Goal: Transaction & Acquisition: Book appointment/travel/reservation

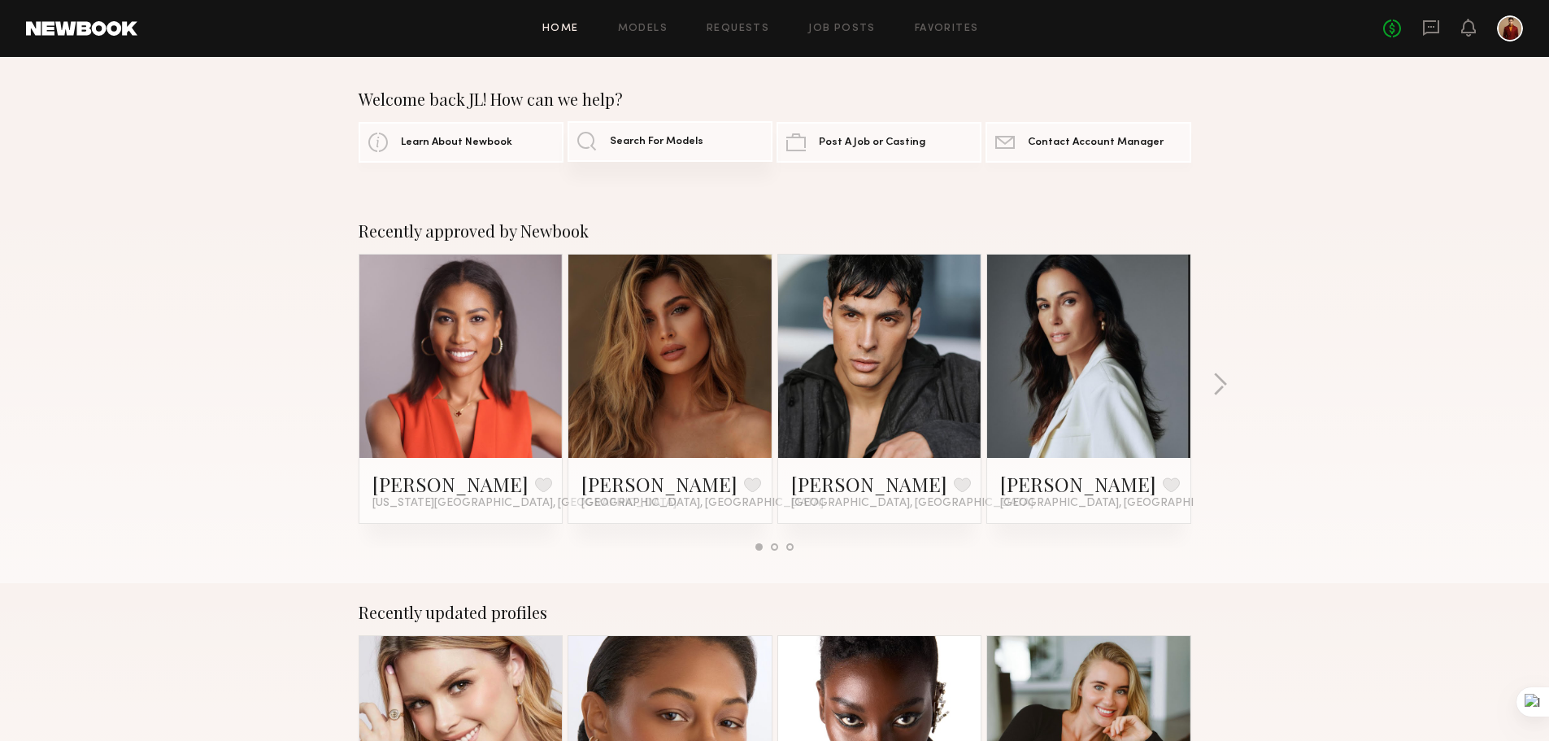
click at [704, 141] on link "Search For Models" at bounding box center [669, 141] width 205 height 41
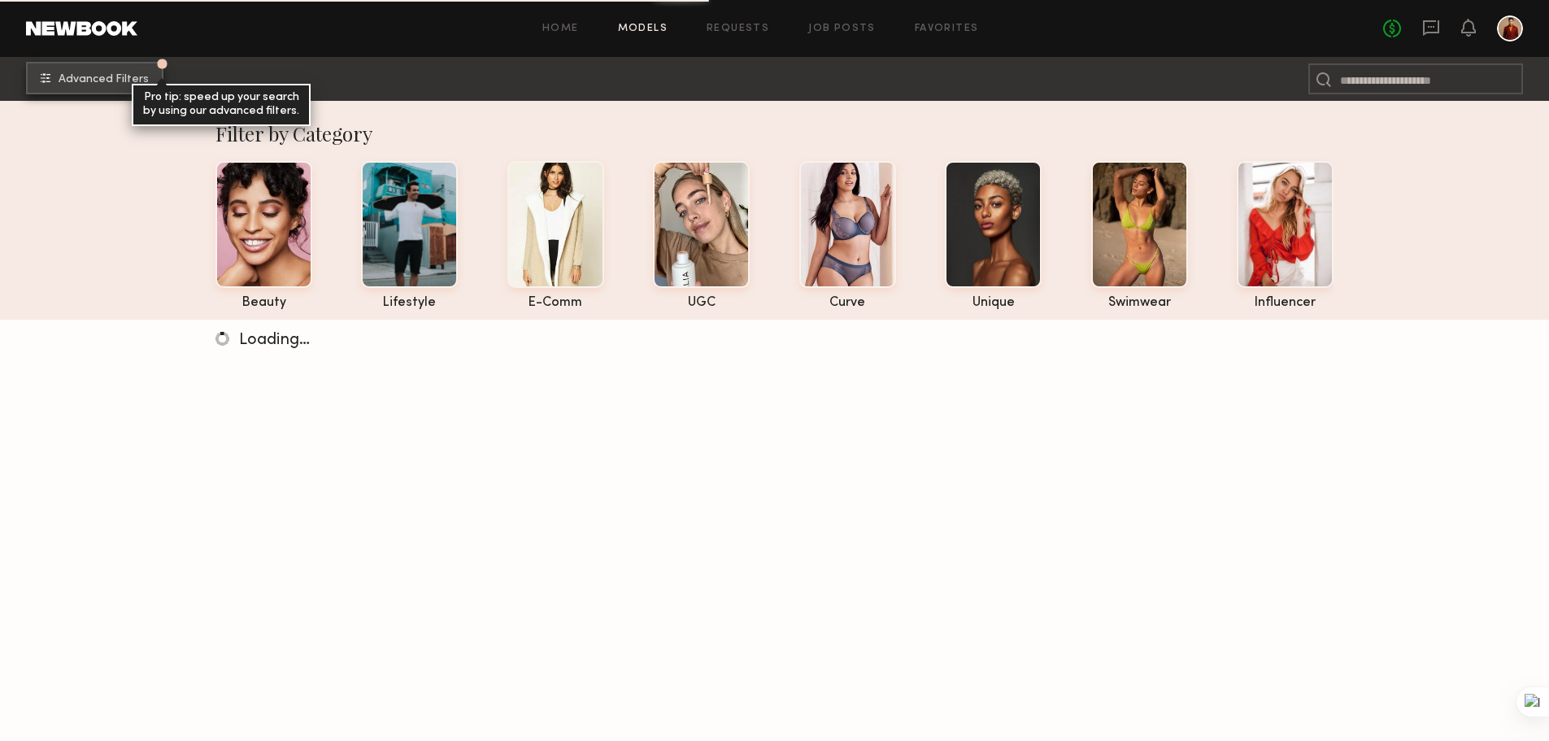
click at [96, 78] on span "Advanced Filters" at bounding box center [104, 79] width 90 height 11
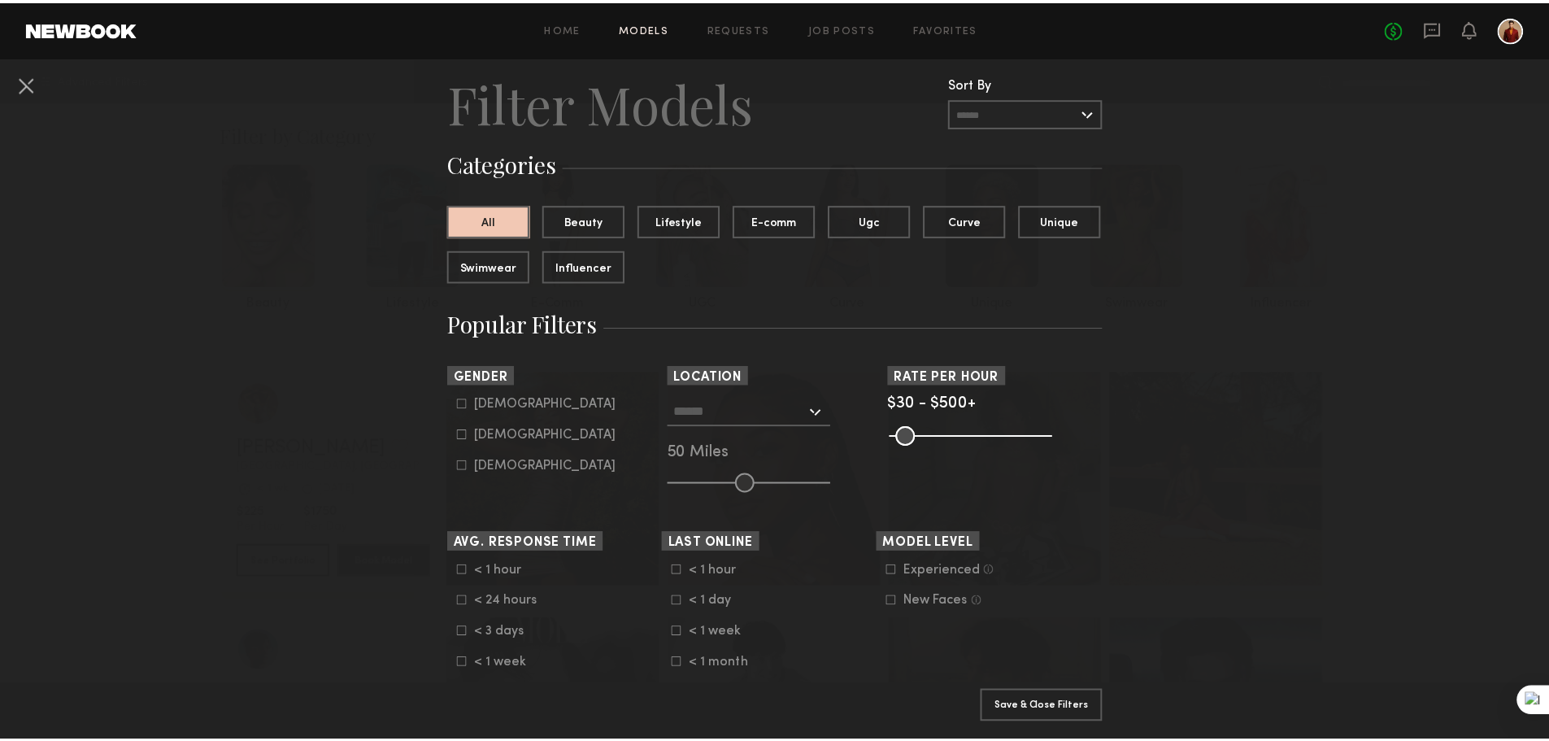
scroll to position [81, 0]
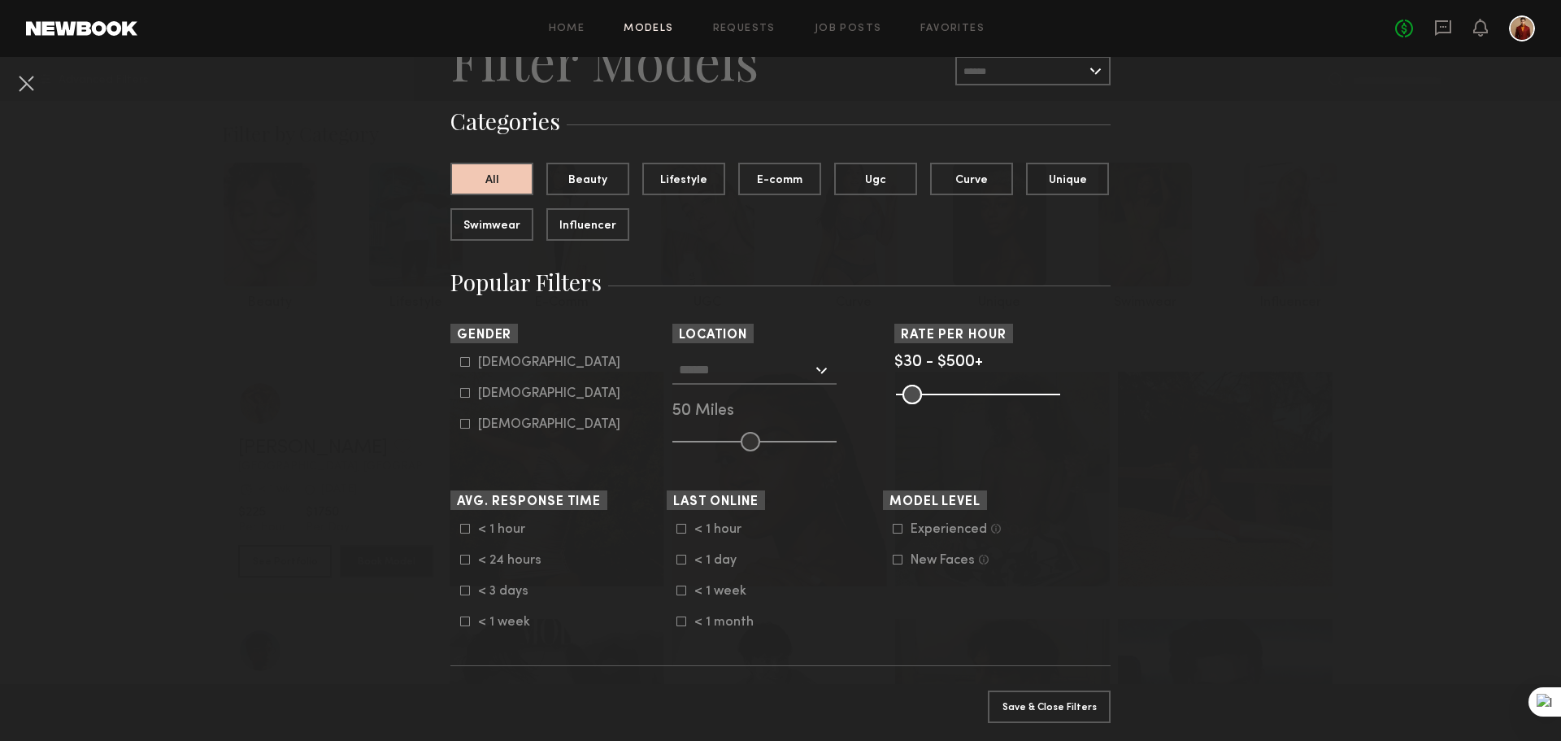
click at [460, 393] on icon at bounding box center [465, 393] width 10 height 10
type input "**"
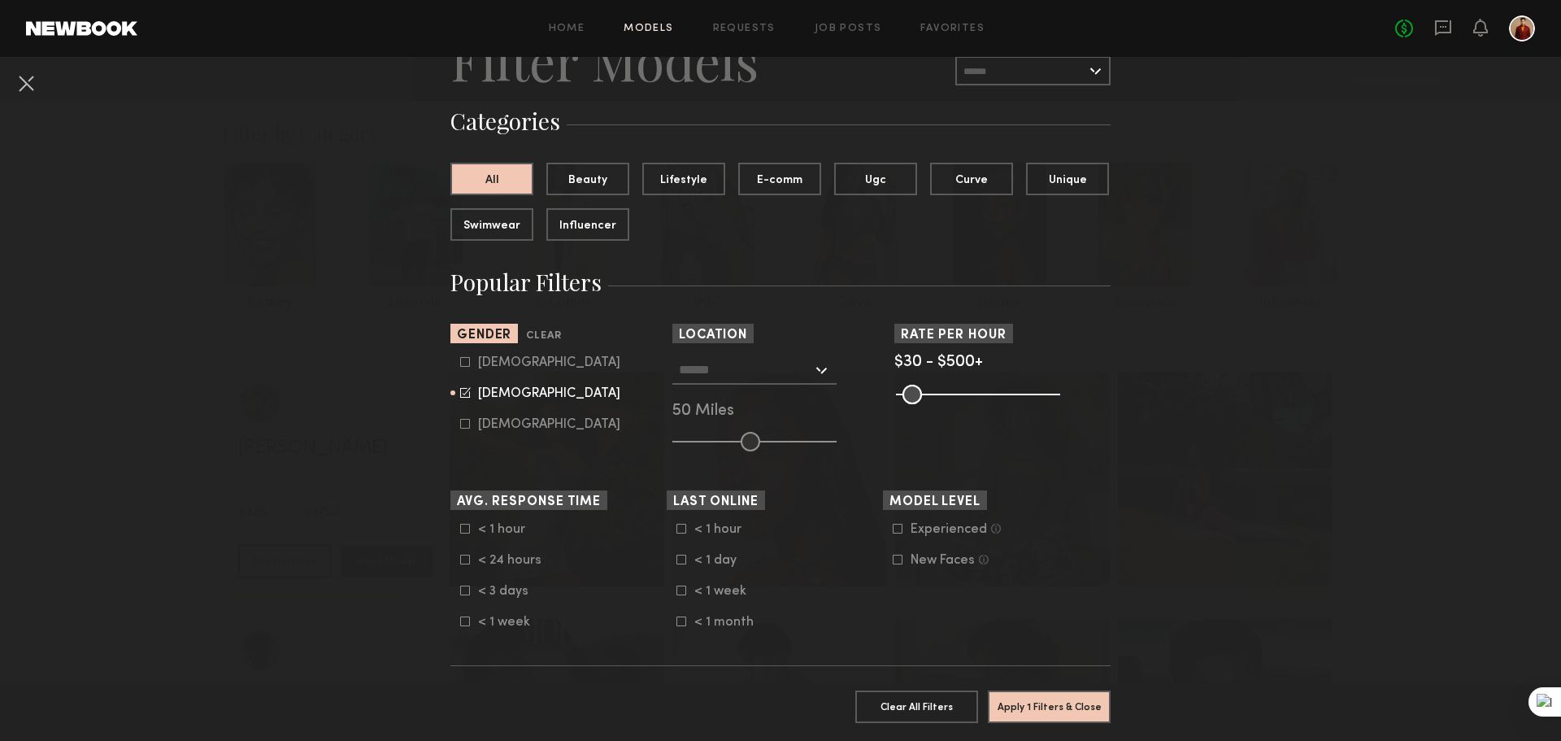
click at [792, 372] on input "text" at bounding box center [745, 369] width 133 height 28
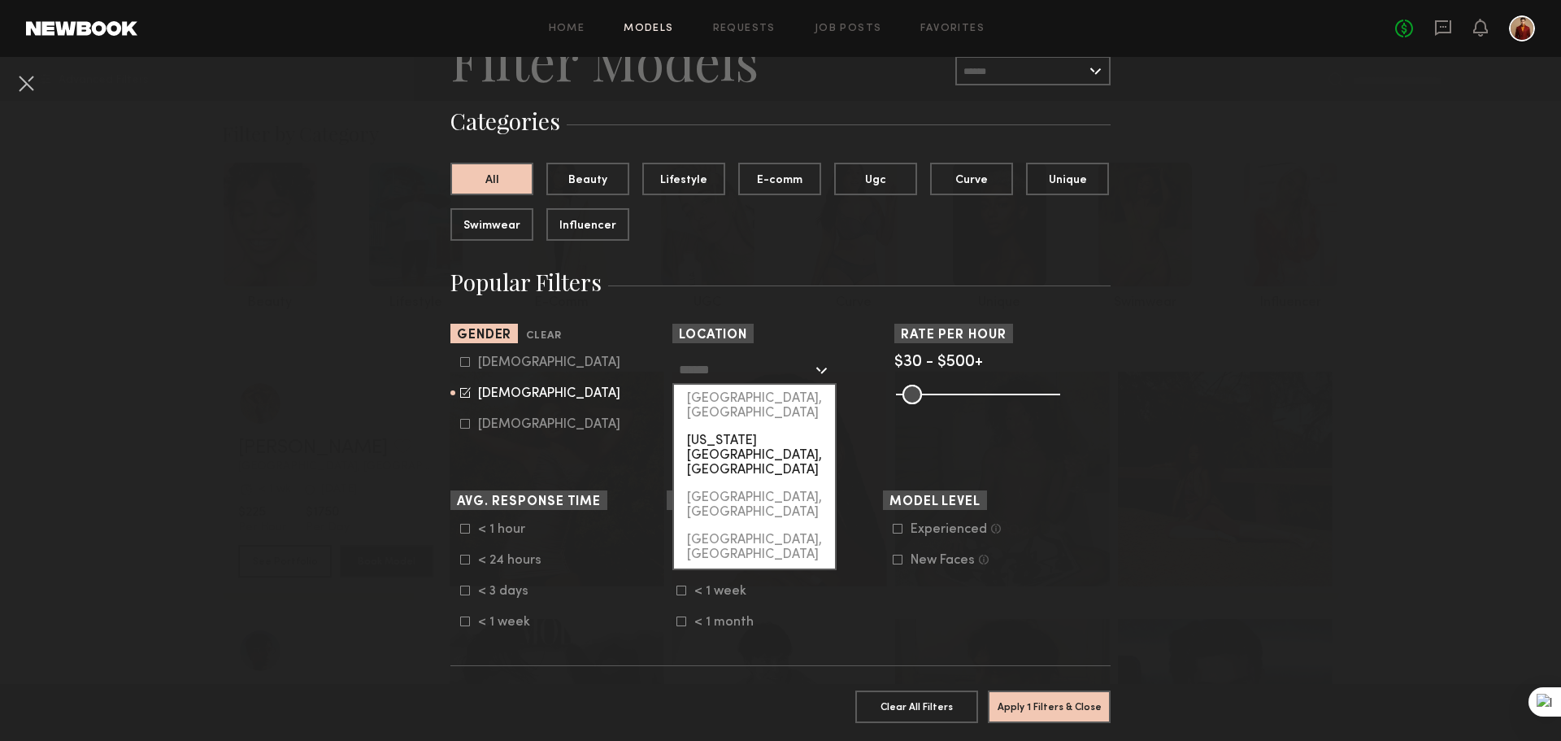
click at [754, 427] on div "[US_STATE][GEOGRAPHIC_DATA], [GEOGRAPHIC_DATA]" at bounding box center [754, 455] width 161 height 57
type input "**********"
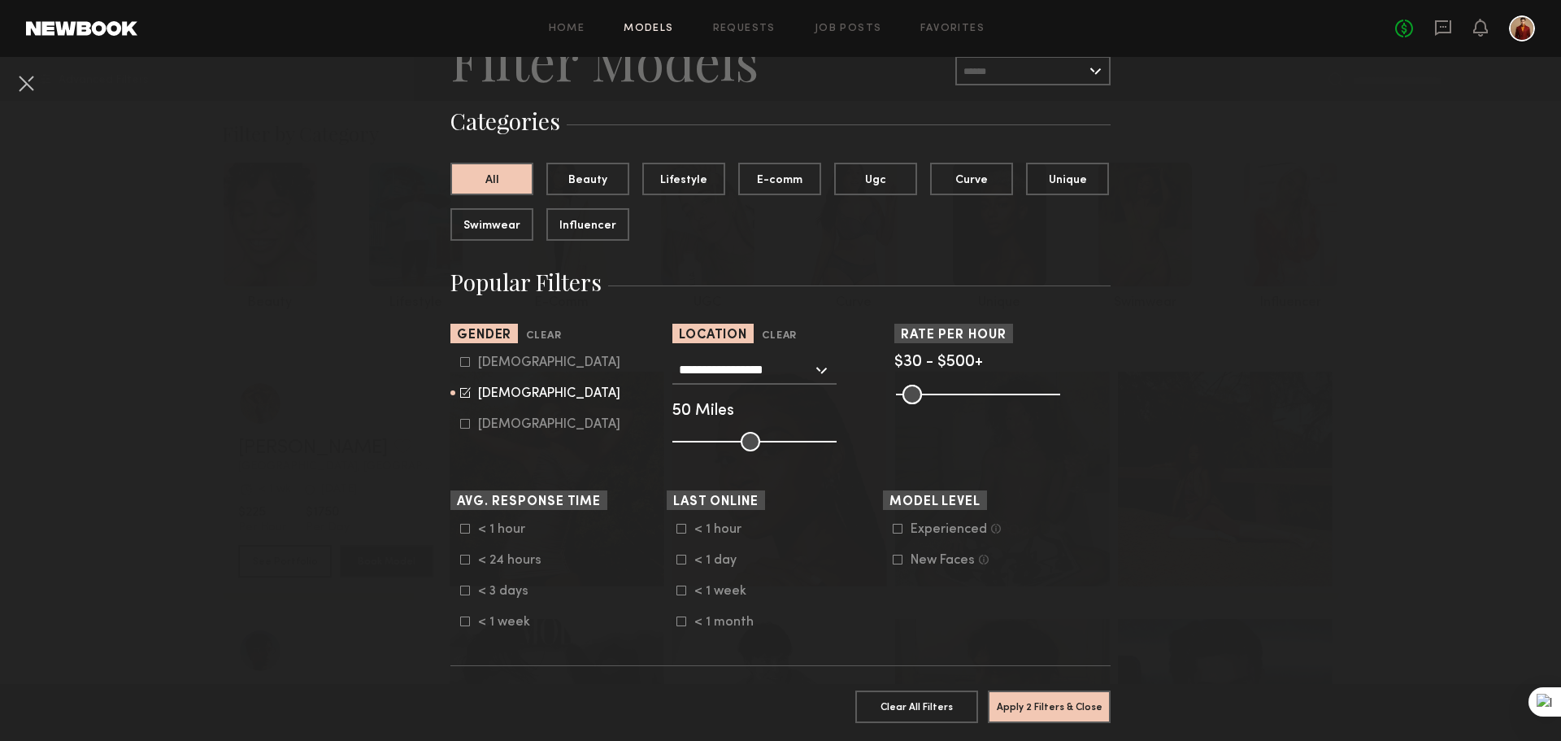
click at [928, 532] on div "Experienced" at bounding box center [949, 529] width 76 height 10
click at [927, 534] on div "Experienced" at bounding box center [949, 529] width 76 height 10
click at [934, 559] on div "New Faces" at bounding box center [943, 560] width 64 height 10
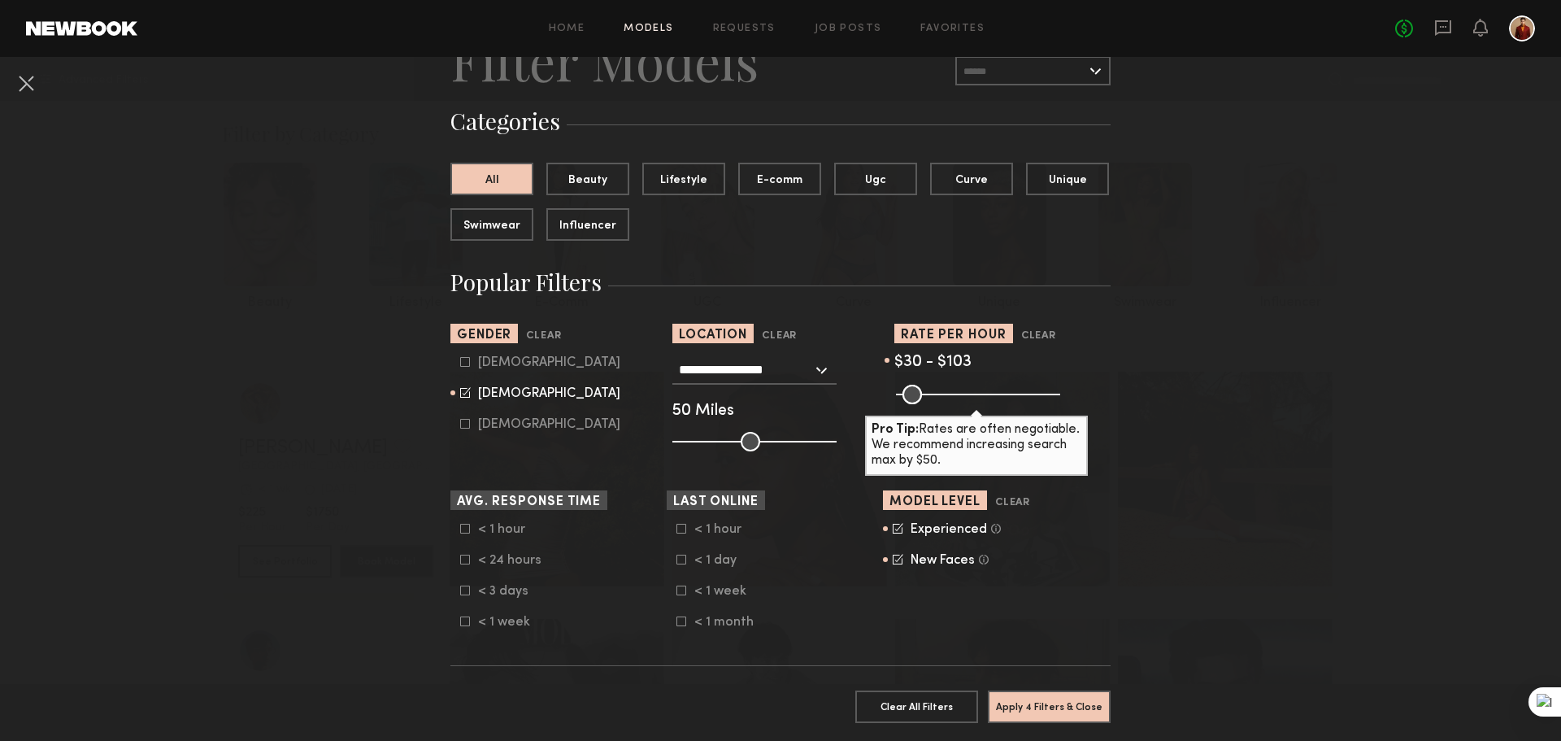
drag, startPoint x: 1050, startPoint y: 394, endPoint x: 922, endPoint y: 398, distance: 127.7
click at [922, 398] on input "range" at bounding box center [978, 395] width 164 height 20
type input "***"
click at [921, 389] on input "range" at bounding box center [978, 395] width 164 height 20
click at [704, 563] on div "< 1 day" at bounding box center [725, 560] width 63 height 10
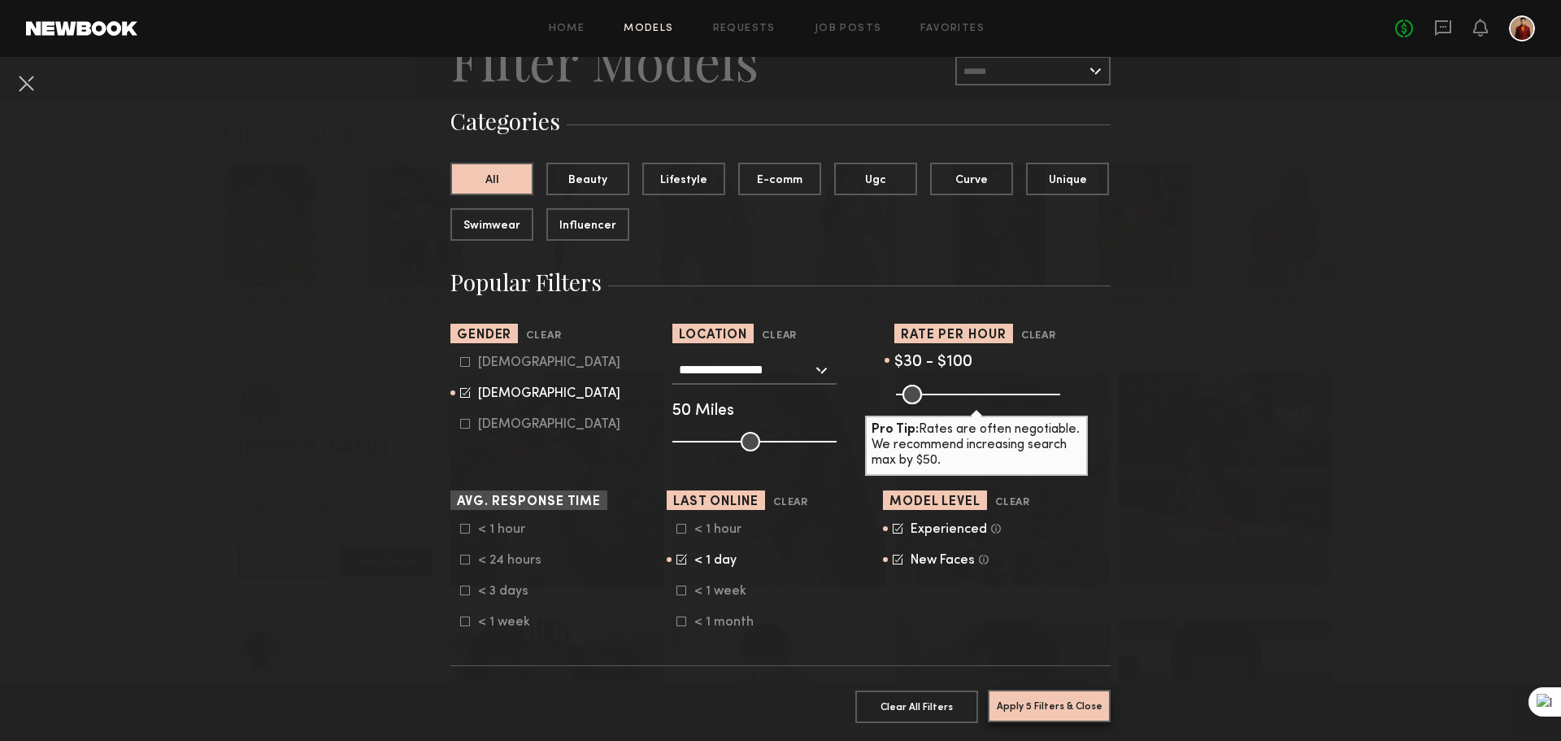
click at [1028, 700] on button "Apply 5 Filters & Close" at bounding box center [1049, 705] width 123 height 33
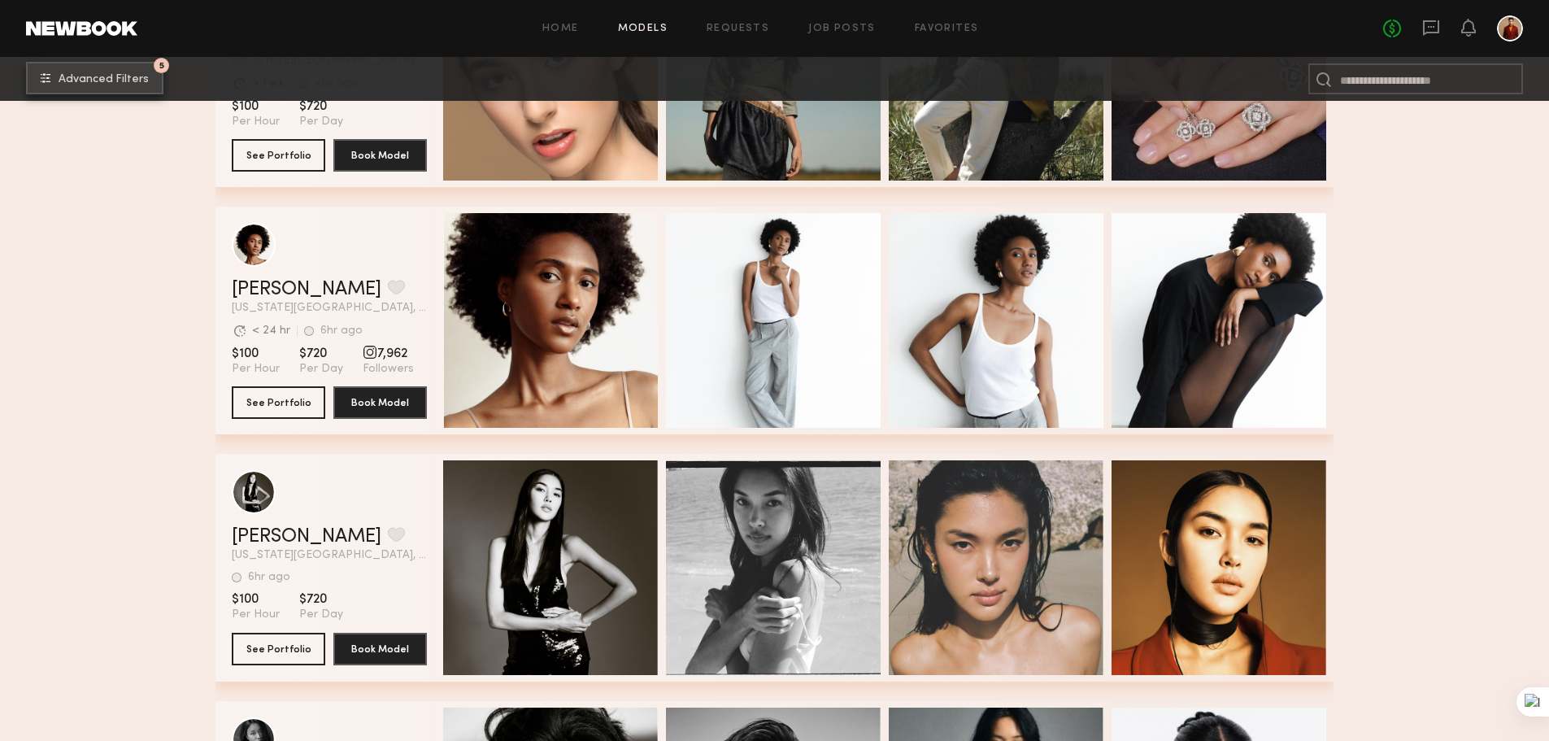
scroll to position [3464, 0]
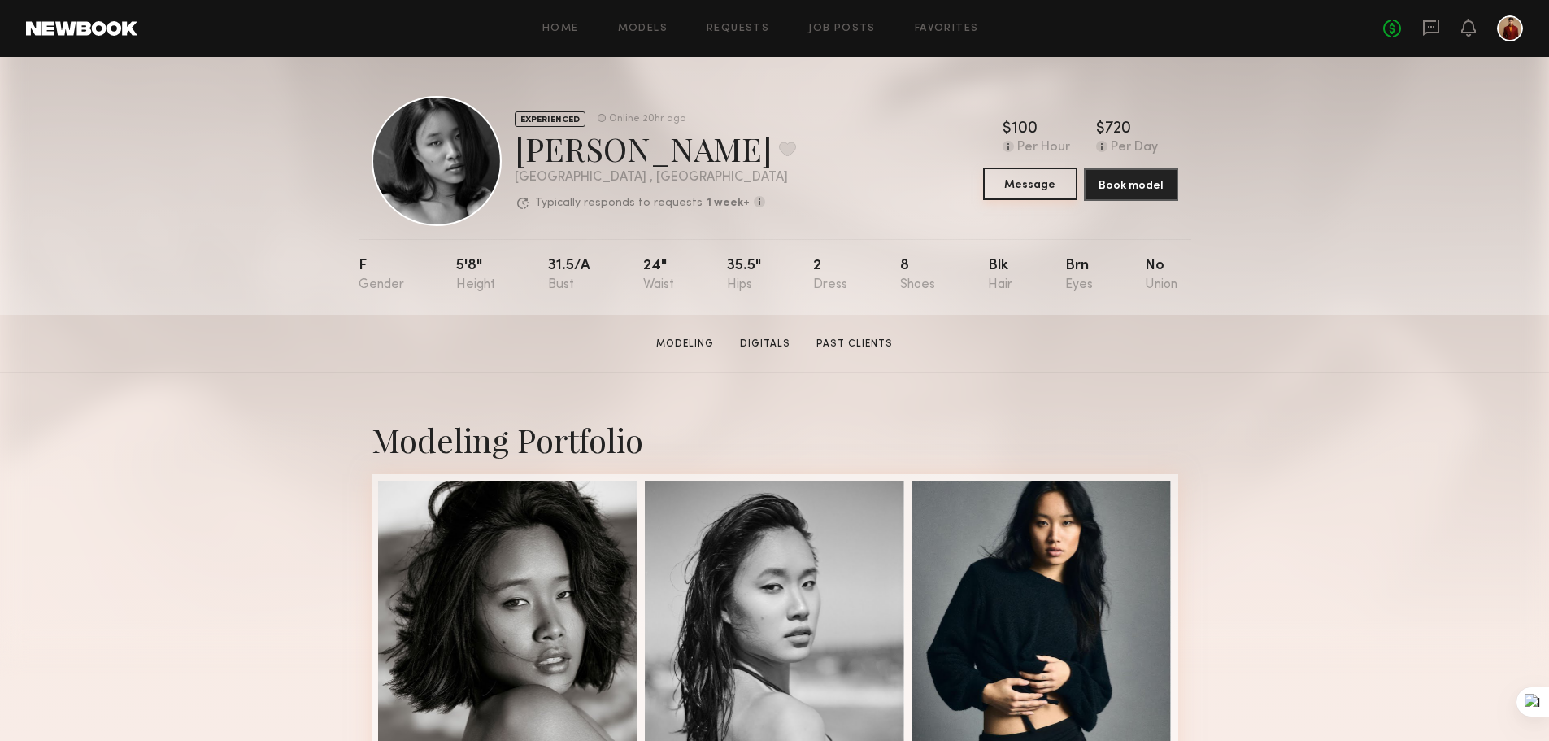
click at [1029, 193] on button "Message" at bounding box center [1030, 183] width 94 height 33
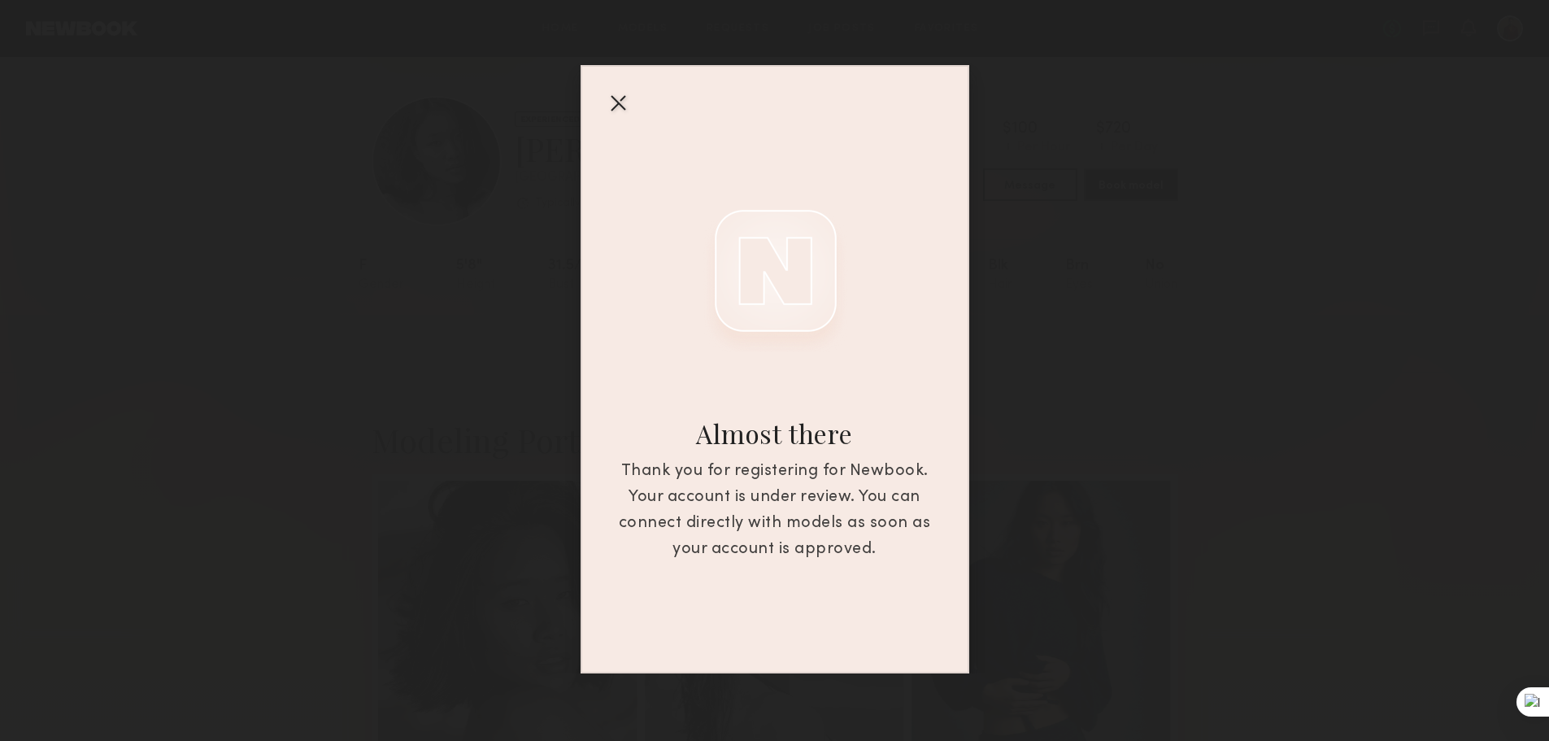
click at [617, 96] on div at bounding box center [618, 102] width 26 height 26
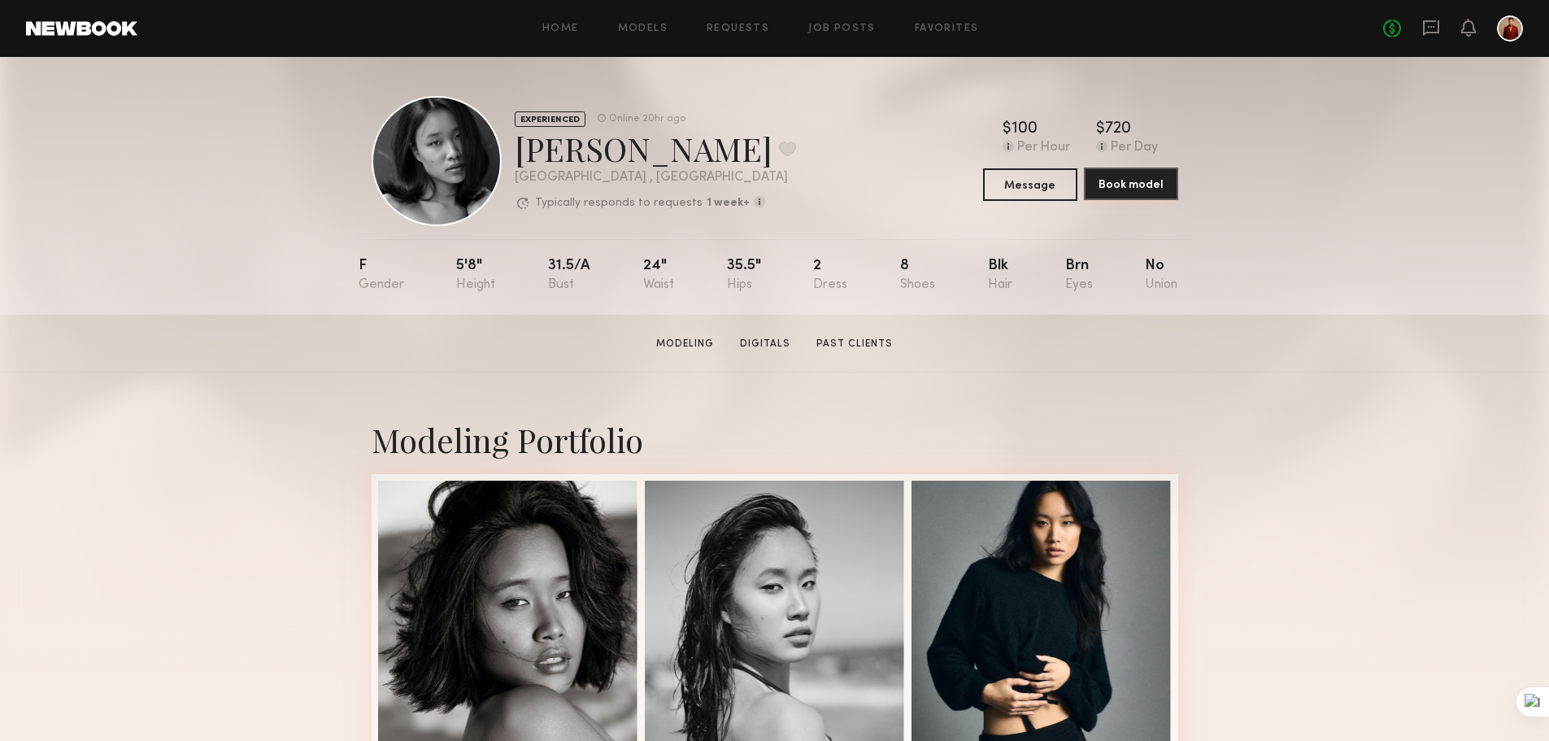
click at [1169, 193] on button "Book model" at bounding box center [1131, 183] width 94 height 33
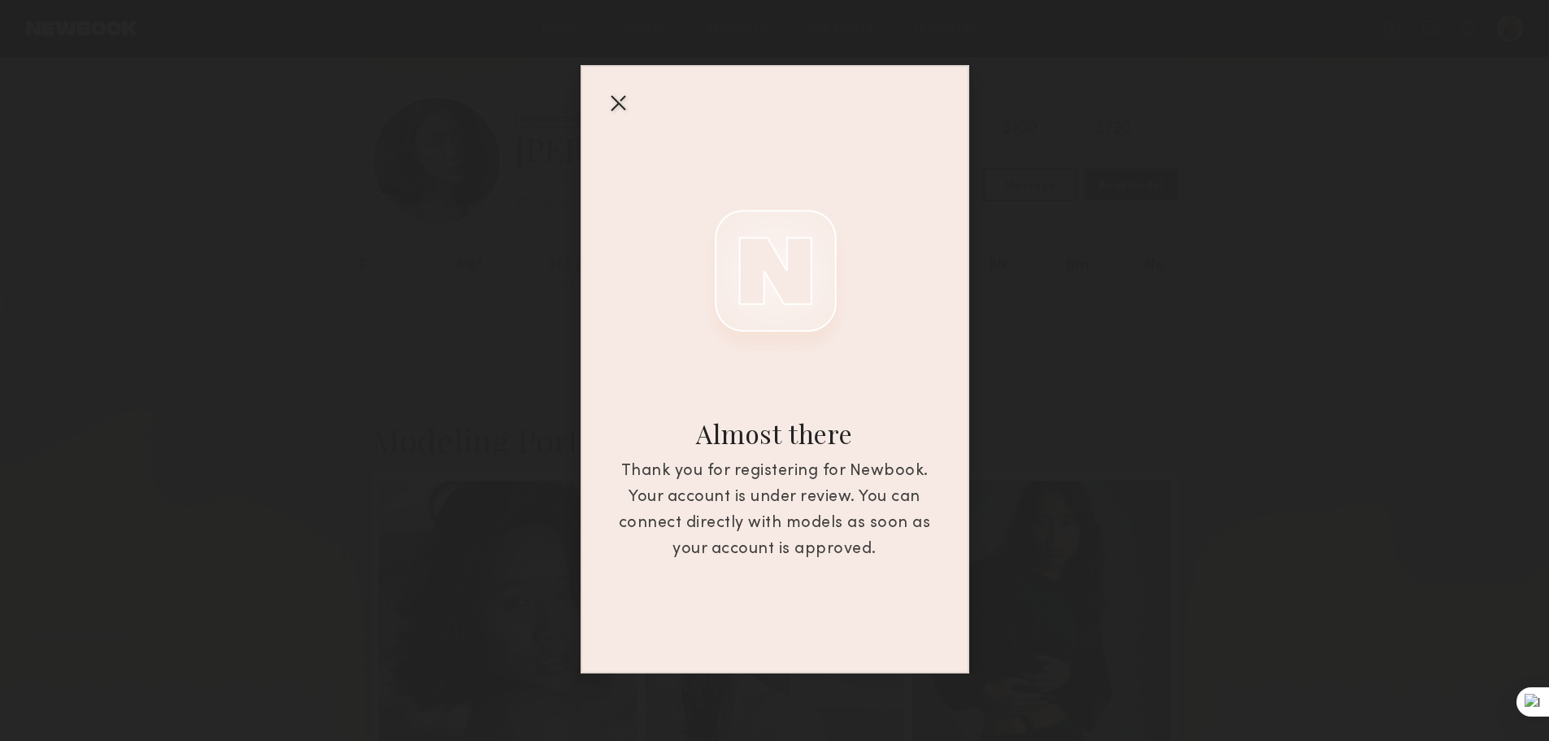
click at [608, 111] on div at bounding box center [618, 102] width 26 height 26
